Goal: Information Seeking & Learning: Understand process/instructions

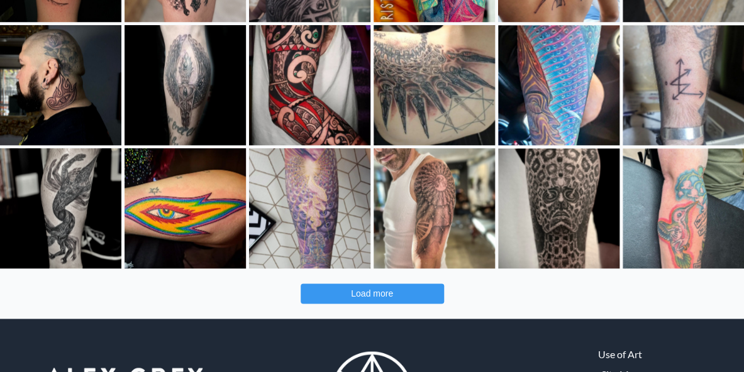
scroll to position [414, 0]
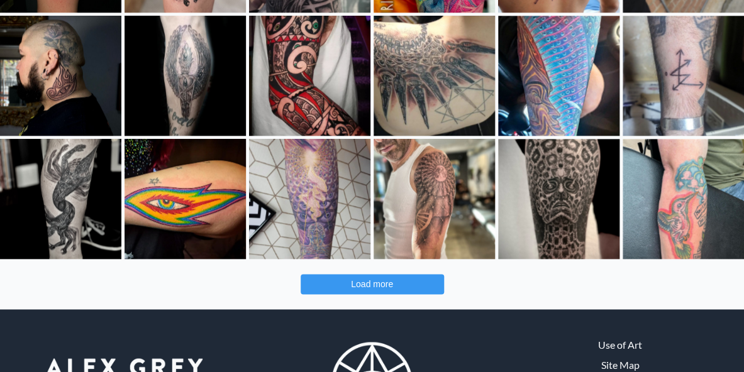
click at [369, 292] on button "Load more" at bounding box center [372, 284] width 143 height 20
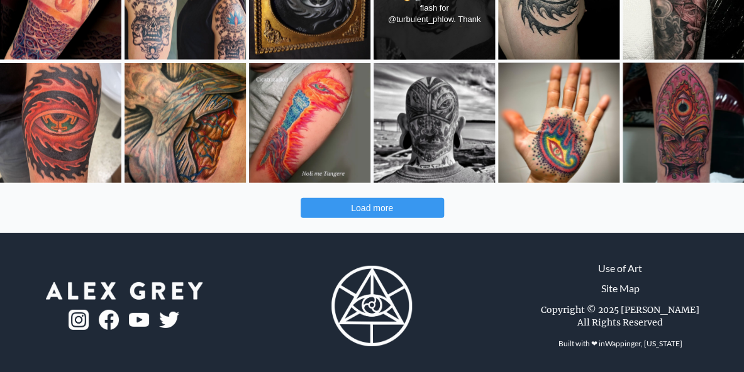
scroll to position [990, 0]
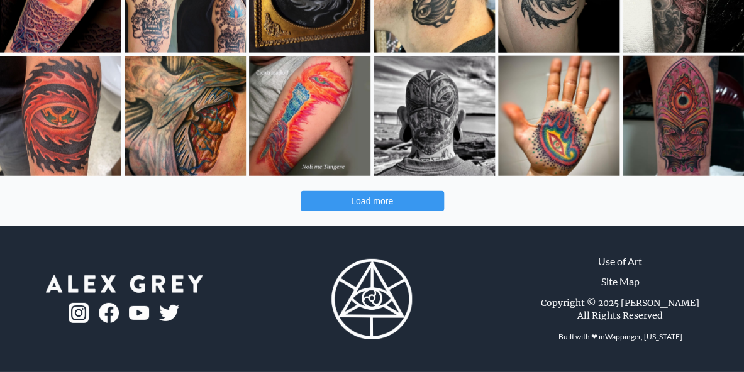
click at [387, 202] on span "Load more" at bounding box center [372, 201] width 42 height 10
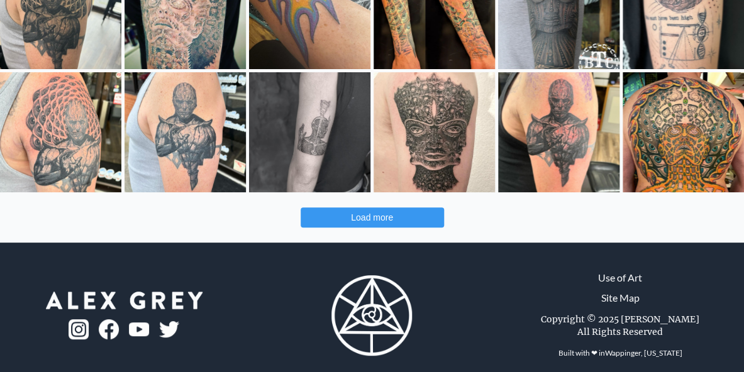
scroll to position [1471, 0]
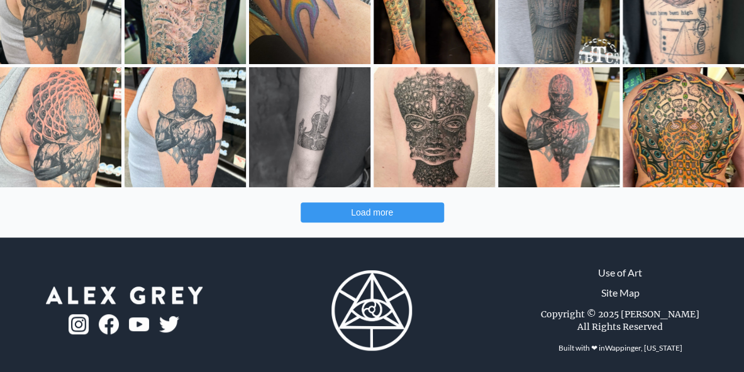
click at [376, 216] on span "Load more" at bounding box center [372, 212] width 42 height 10
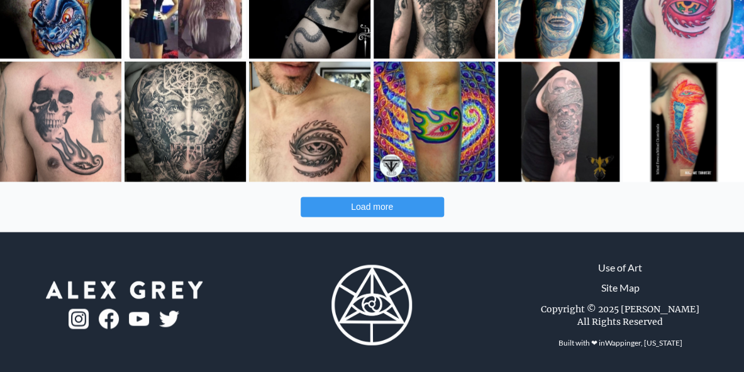
scroll to position [1975, 0]
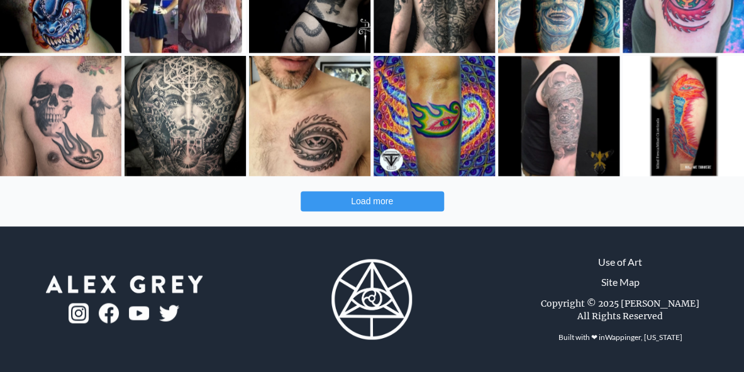
click at [379, 205] on span "Load more" at bounding box center [372, 201] width 42 height 10
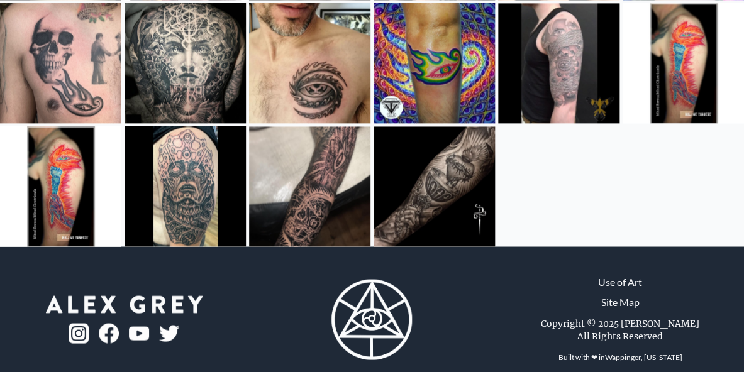
scroll to position [2048, 0]
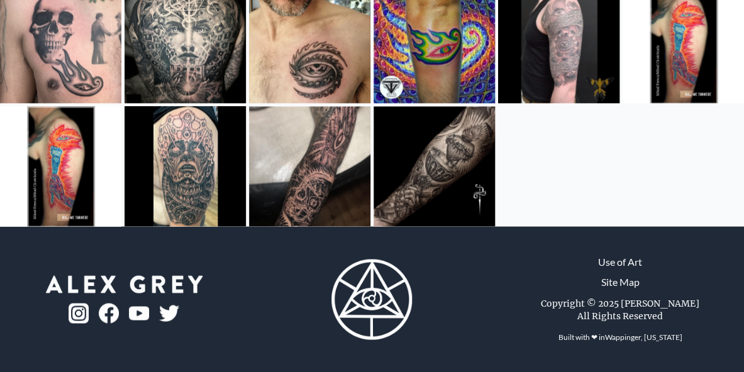
click at [619, 267] on link "Use of Art" at bounding box center [620, 261] width 44 height 15
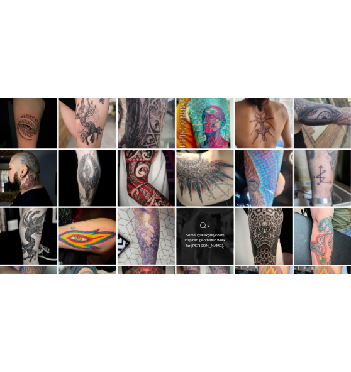
scroll to position [0, 0]
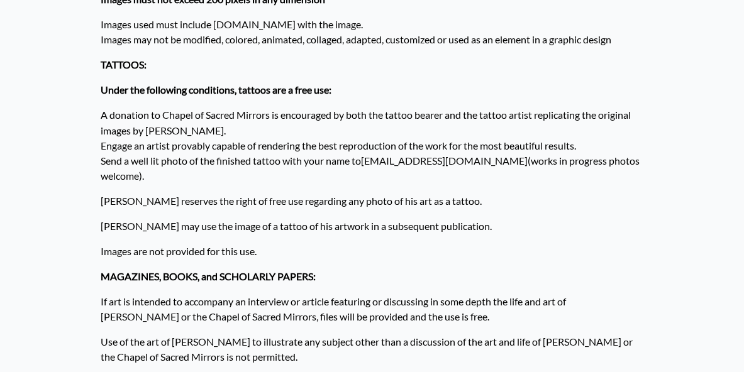
scroll to position [616, 0]
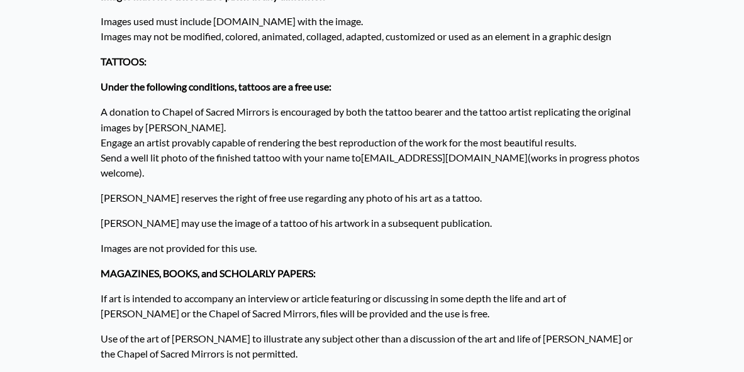
click at [215, 106] on p "A donation to Chapel of Sacred Mirrors is encouraged by both the tattoo bearer …" at bounding box center [372, 143] width 543 height 86
click at [385, 88] on p "Under the following conditions, tattoos are a free use:" at bounding box center [372, 87] width 543 height 25
click at [392, 148] on p "A donation to Chapel of Sacred Mirrors is encouraged by both the tattoo bearer …" at bounding box center [372, 143] width 543 height 86
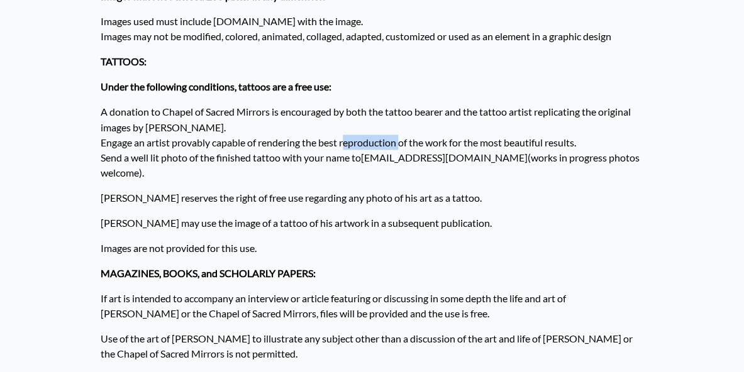
click at [392, 148] on p "A donation to Chapel of Sacred Mirrors is encouraged by both the tattoo bearer …" at bounding box center [372, 143] width 543 height 86
click at [373, 150] on p "A donation to Chapel of Sacred Mirrors is encouraged by both the tattoo bearer …" at bounding box center [372, 143] width 543 height 86
click at [373, 153] on p "A donation to Chapel of Sacred Mirrors is encouraged by both the tattoo bearer …" at bounding box center [372, 143] width 543 height 86
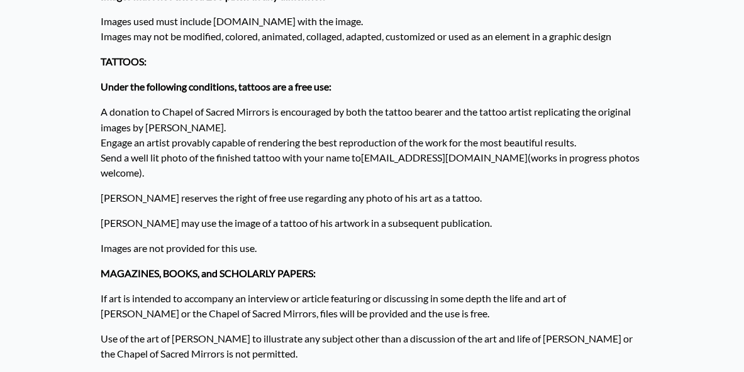
click at [373, 153] on p "A donation to Chapel of Sacred Mirrors is encouraged by both the tattoo bearer …" at bounding box center [372, 143] width 543 height 86
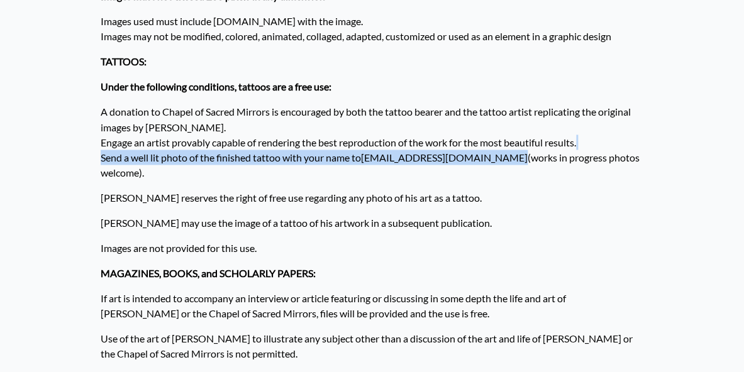
click at [373, 153] on p "A donation to Chapel of Sacred Mirrors is encouraged by both the tattoo bearer …" at bounding box center [372, 143] width 543 height 86
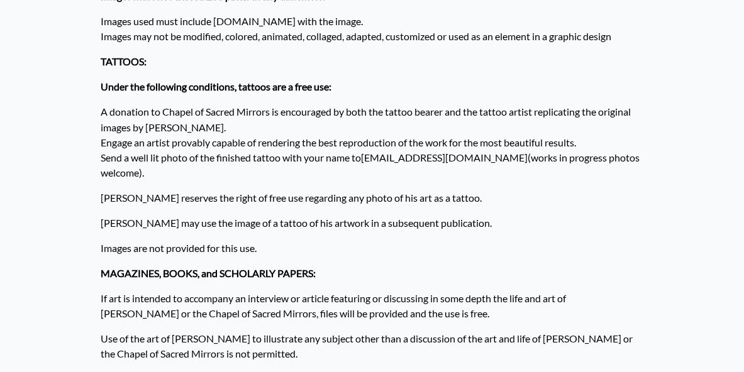
click at [395, 185] on p "[PERSON_NAME] reserves the right of free use regarding any photo of his art as …" at bounding box center [372, 197] width 543 height 25
click at [396, 211] on p "[PERSON_NAME] may use the image of a tattoo of his artwork in a subsequent publ…" at bounding box center [372, 223] width 543 height 25
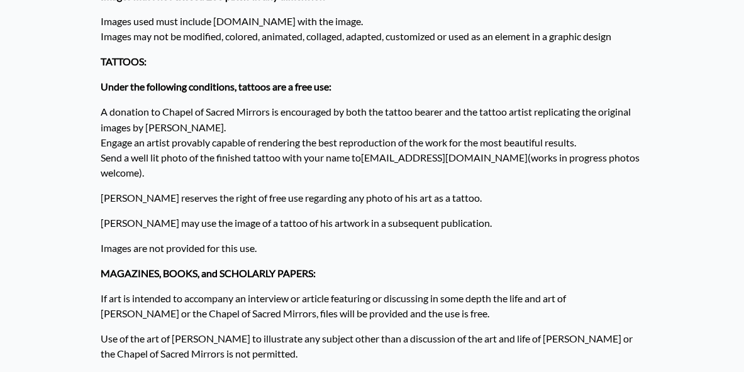
click at [399, 211] on p "[PERSON_NAME] may use the image of a tattoo of his artwork in a subsequent publ…" at bounding box center [372, 223] width 543 height 25
click at [402, 114] on p "A donation to Chapel of Sacred Mirrors is encouraged by both the tattoo bearer …" at bounding box center [372, 143] width 543 height 86
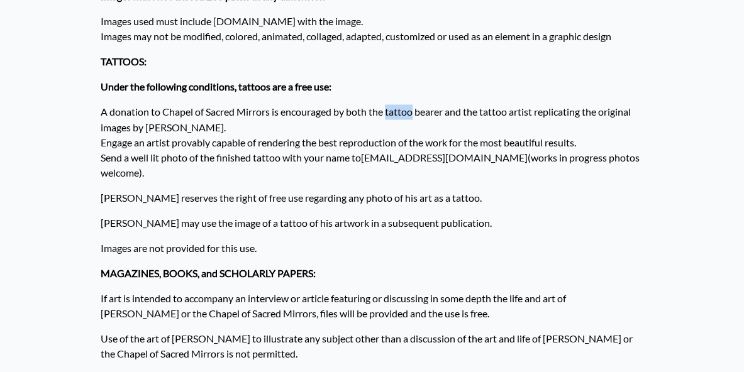
click at [402, 114] on p "A donation to Chapel of Sacred Mirrors is encouraged by both the tattoo bearer …" at bounding box center [372, 143] width 543 height 86
click at [350, 139] on p "A donation to Chapel of Sacred Mirrors is encouraged by both the tattoo bearer …" at bounding box center [372, 143] width 543 height 86
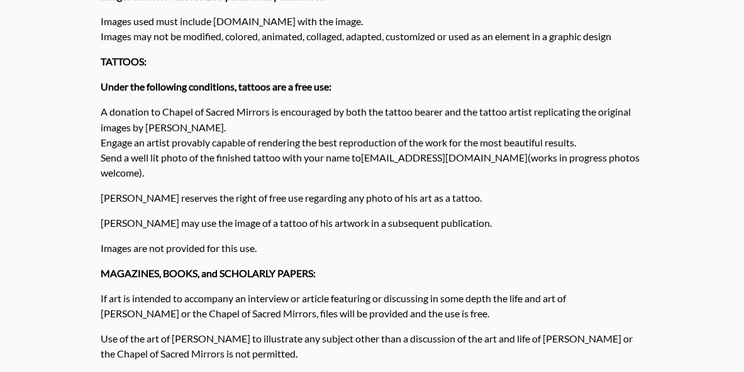
click at [363, 124] on p "A donation to Chapel of Sacred Mirrors is encouraged by both the tattoo bearer …" at bounding box center [372, 143] width 543 height 86
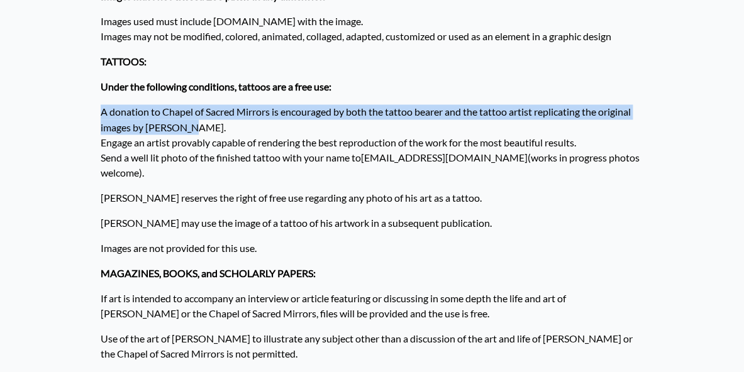
click at [363, 124] on p "A donation to Chapel of Sacred Mirrors is encouraged by both the tattoo bearer …" at bounding box center [372, 143] width 543 height 86
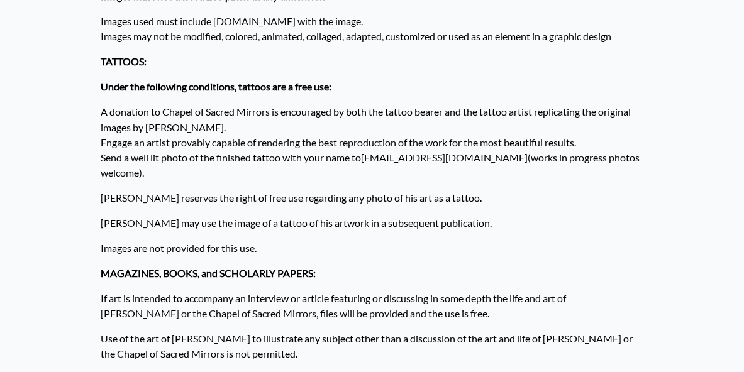
click at [382, 114] on p "A donation to Chapel of Sacred Mirrors is encouraged by both the tattoo bearer …" at bounding box center [372, 143] width 543 height 86
click at [334, 160] on p "A donation to Chapel of Sacred Mirrors is encouraged by both the tattoo bearer …" at bounding box center [372, 143] width 543 height 86
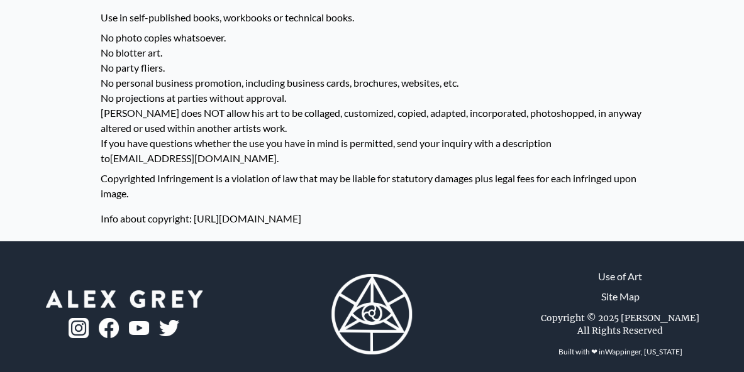
scroll to position [0, 0]
